Goal: Transaction & Acquisition: Purchase product/service

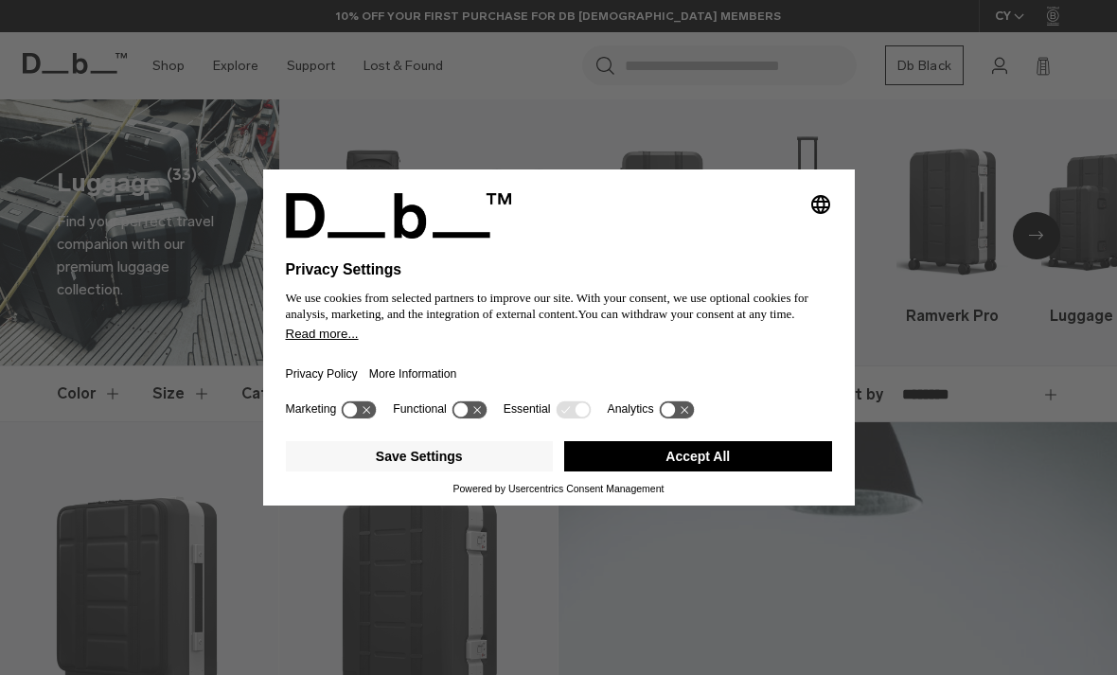
click at [727, 457] on button "Accept All" at bounding box center [698, 456] width 268 height 30
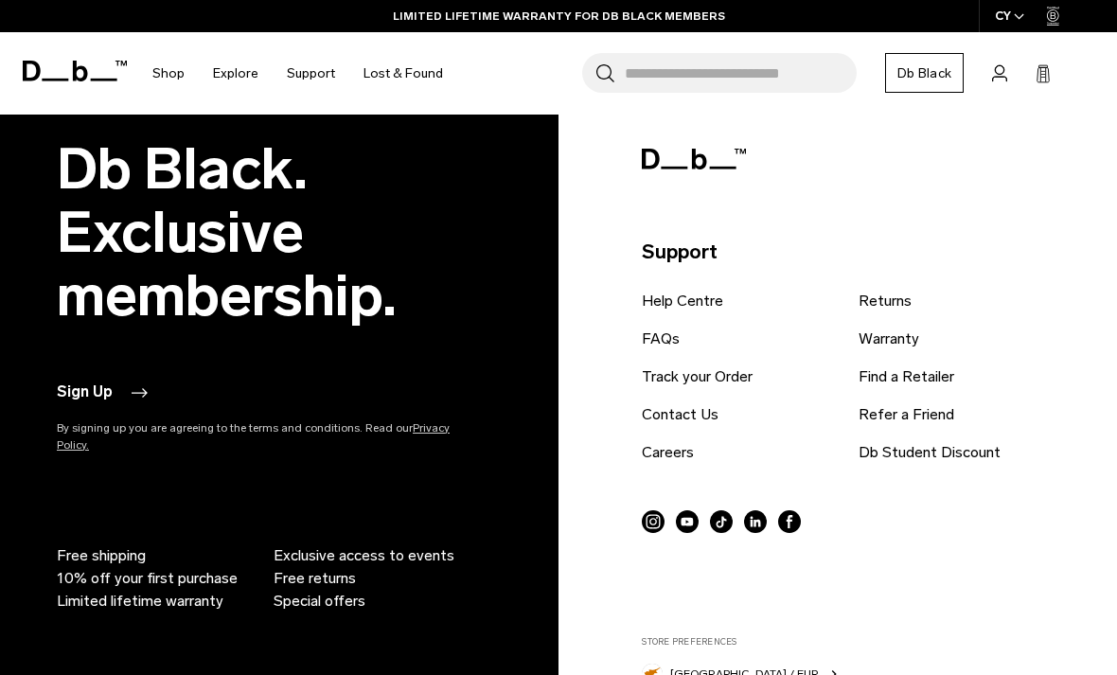
scroll to position [6755, 0]
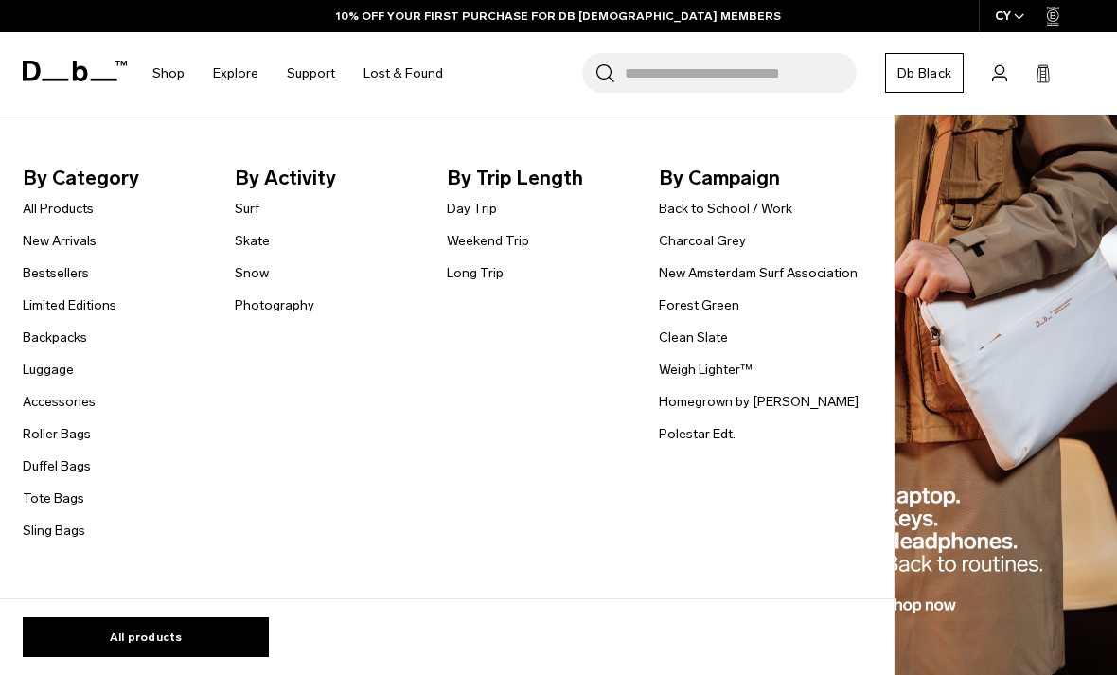
click at [53, 190] on span "By Category" at bounding box center [124, 178] width 203 height 30
click at [58, 205] on link "All Products" at bounding box center [58, 209] width 71 height 20
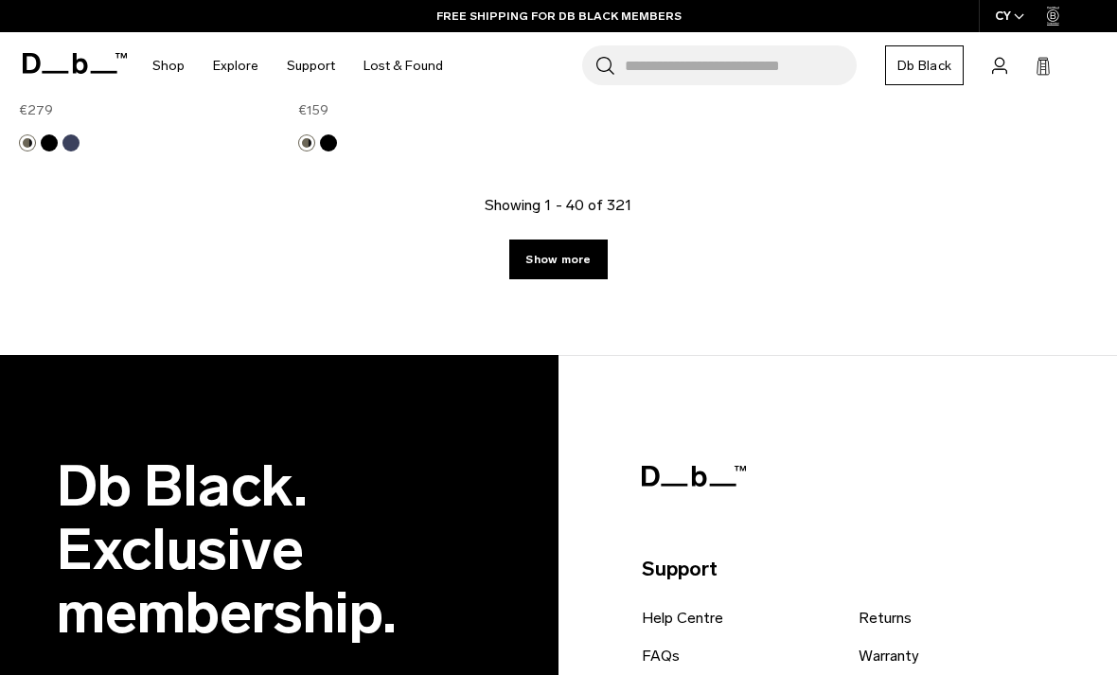
scroll to position [5761, 0]
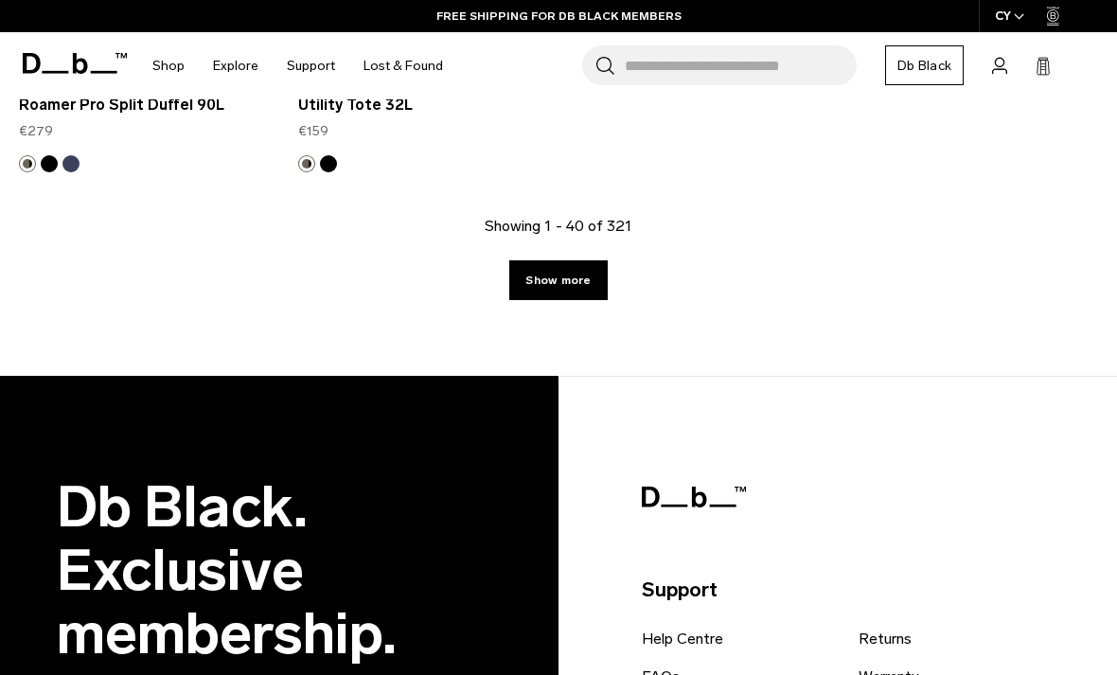
click at [593, 282] on link "Show more" at bounding box center [558, 280] width 98 height 40
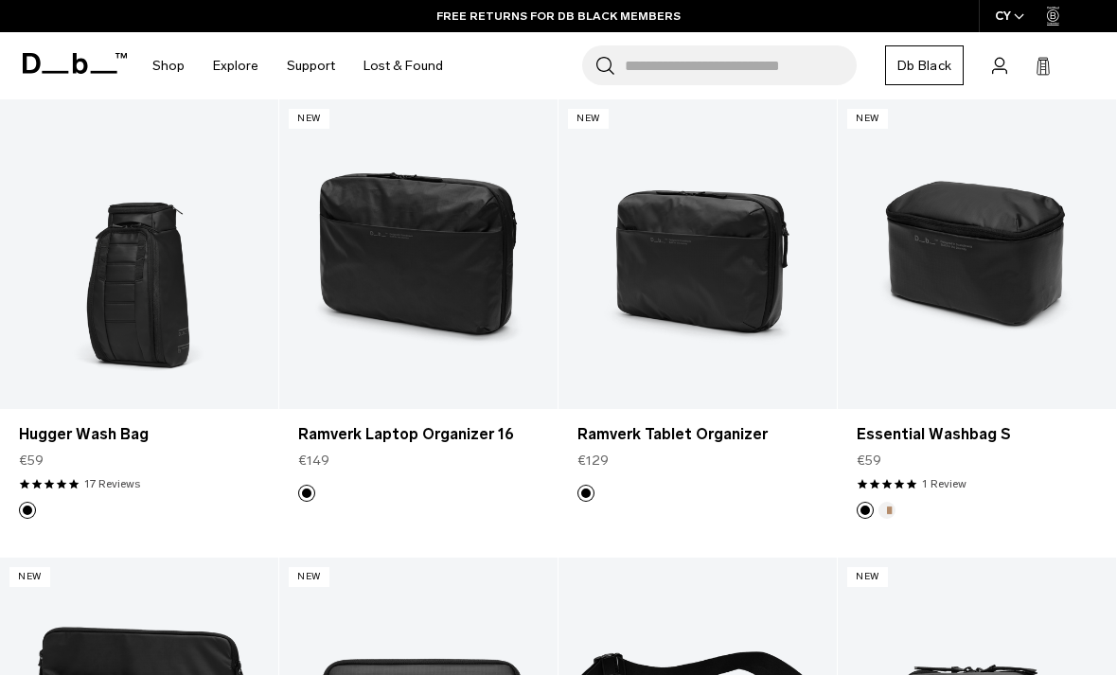
scroll to position [8181, 0]
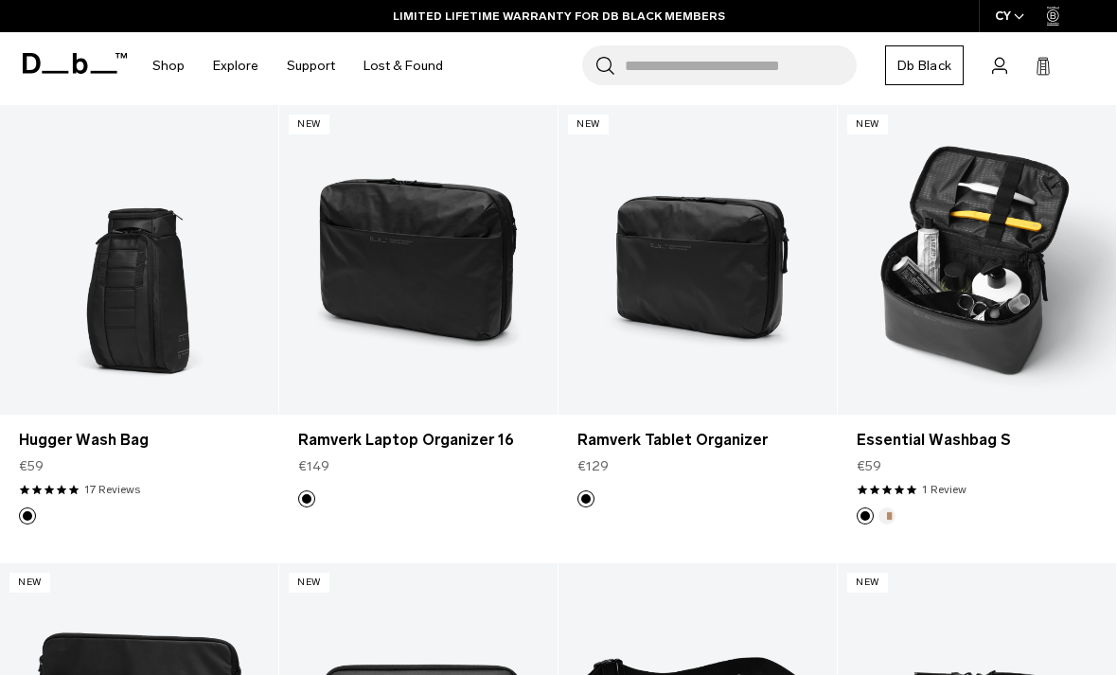
click at [1021, 298] on link "Essential Washbag S" at bounding box center [977, 260] width 278 height 310
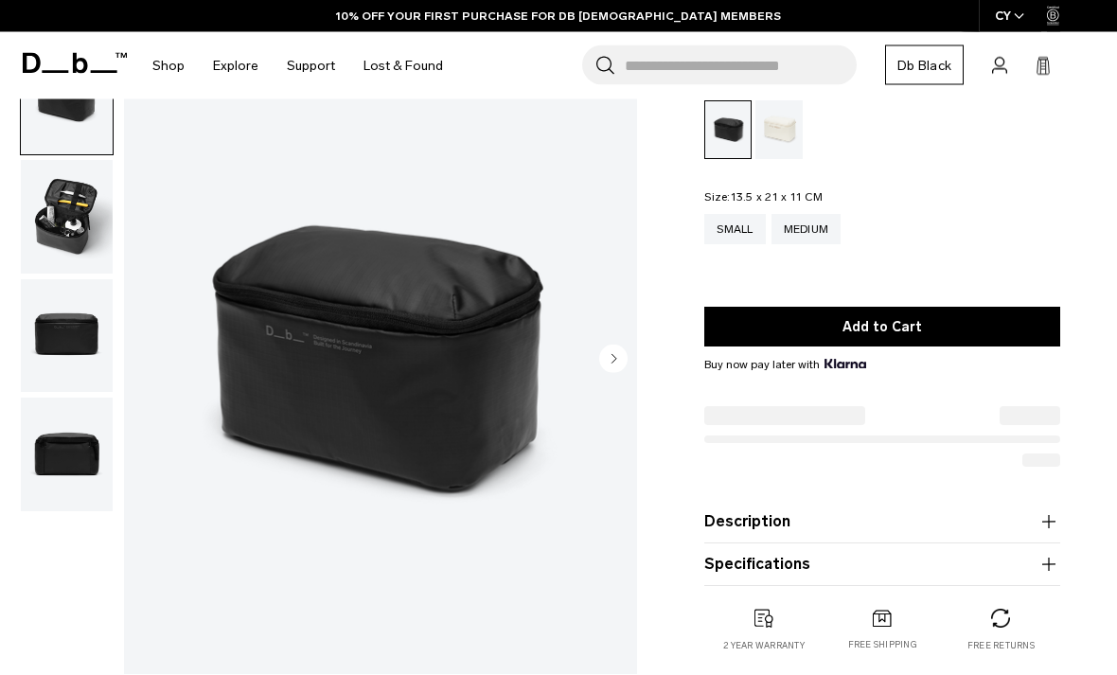
scroll to position [133, 0]
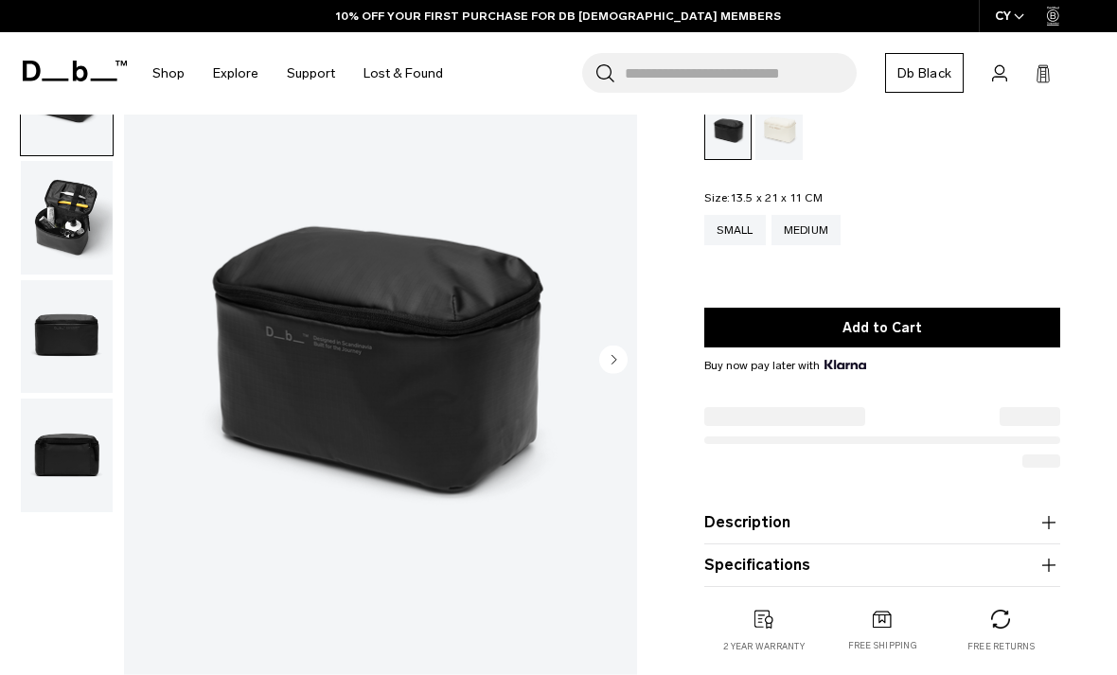
click at [61, 225] on img "button" at bounding box center [67, 218] width 92 height 114
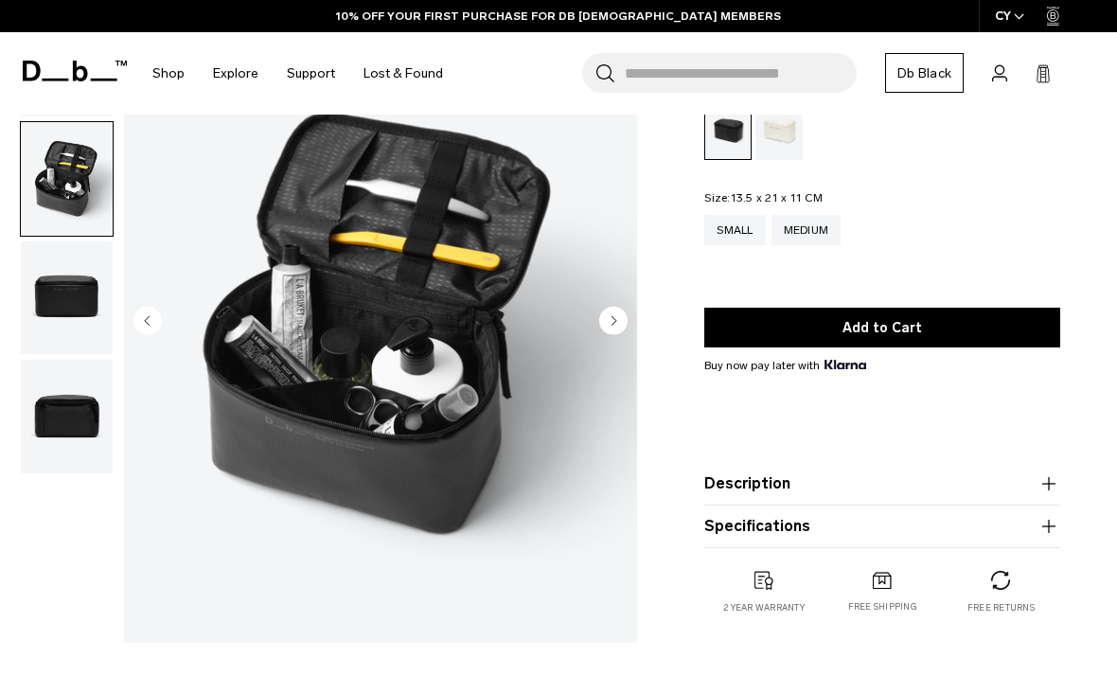
click at [64, 310] on img "button" at bounding box center [67, 298] width 92 height 114
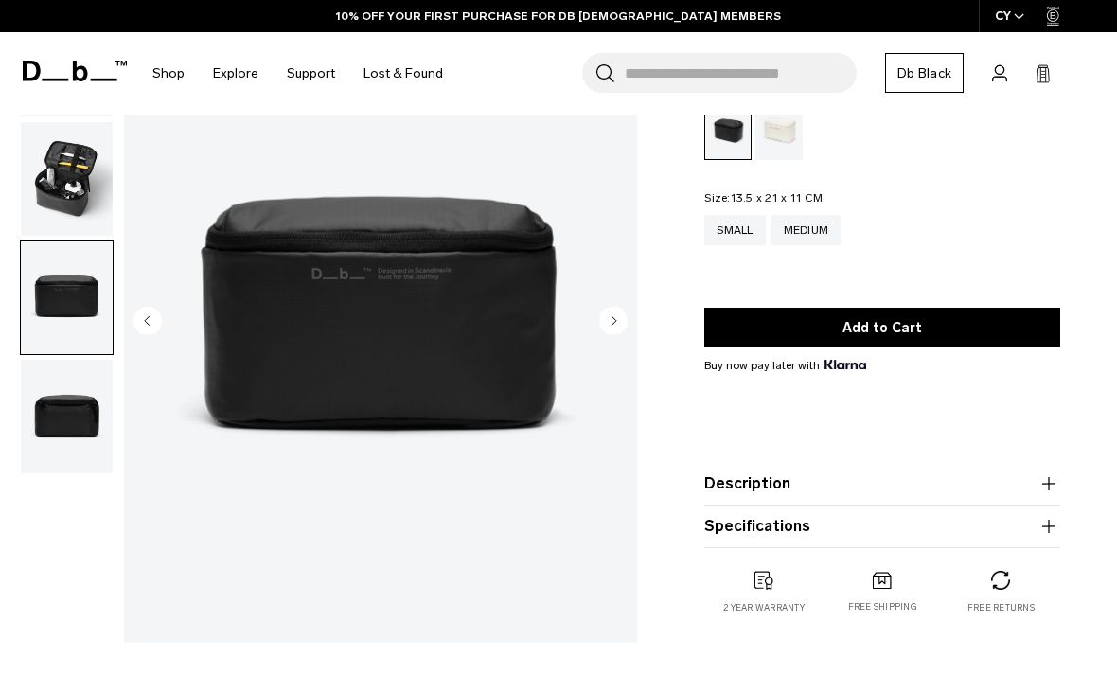
click at [86, 432] on img "button" at bounding box center [67, 417] width 92 height 114
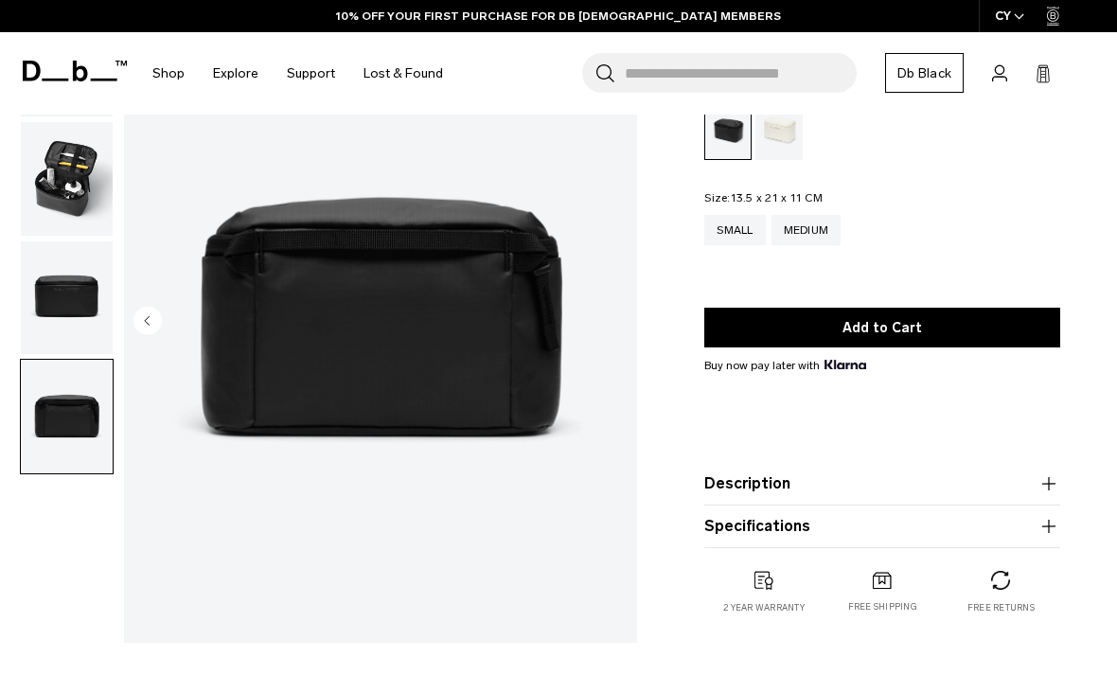
click at [80, 190] on img "button" at bounding box center [67, 179] width 92 height 114
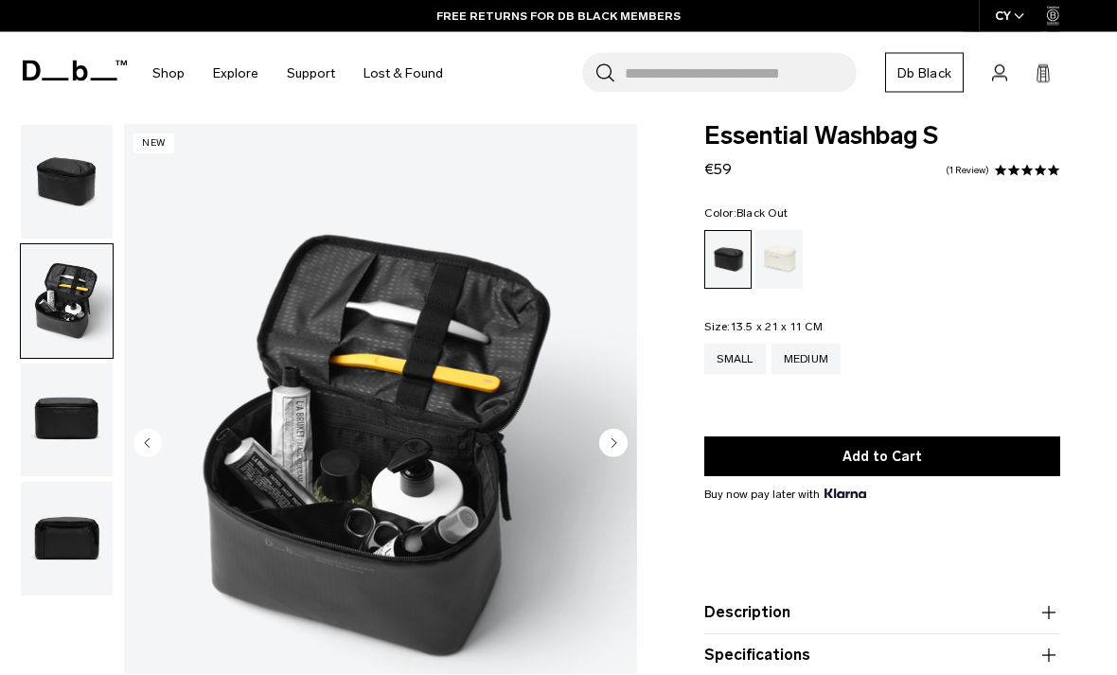
scroll to position [0, 0]
